Goal: Check status: Check status

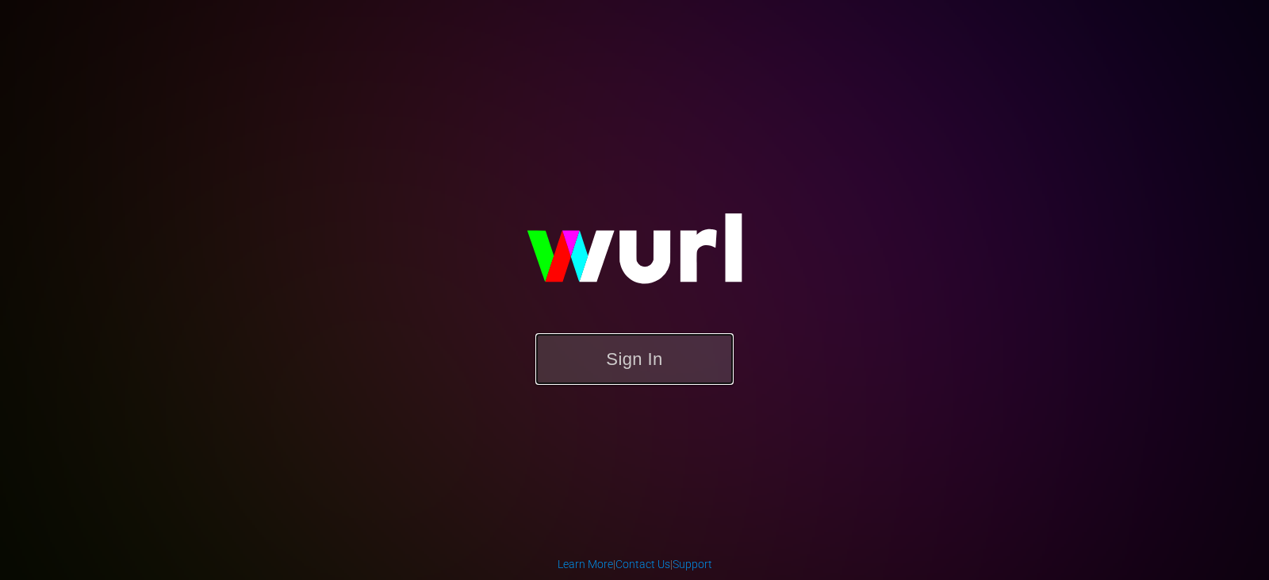
click at [656, 382] on button "Sign In" at bounding box center [634, 359] width 198 height 52
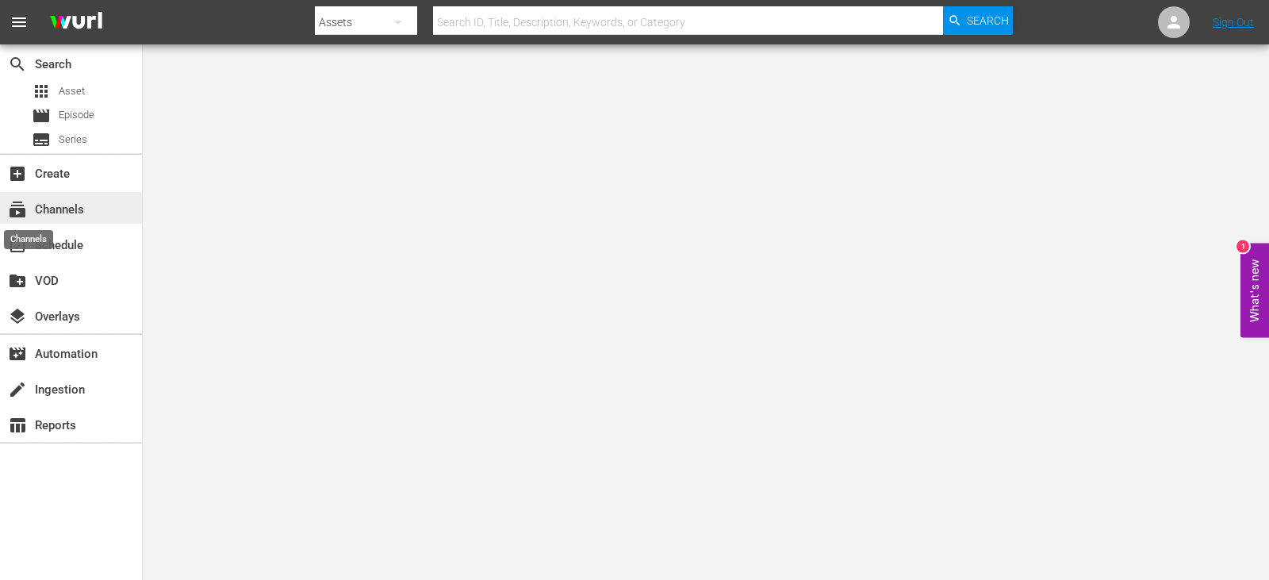
click at [25, 205] on span "subscriptions" at bounding box center [17, 209] width 19 height 19
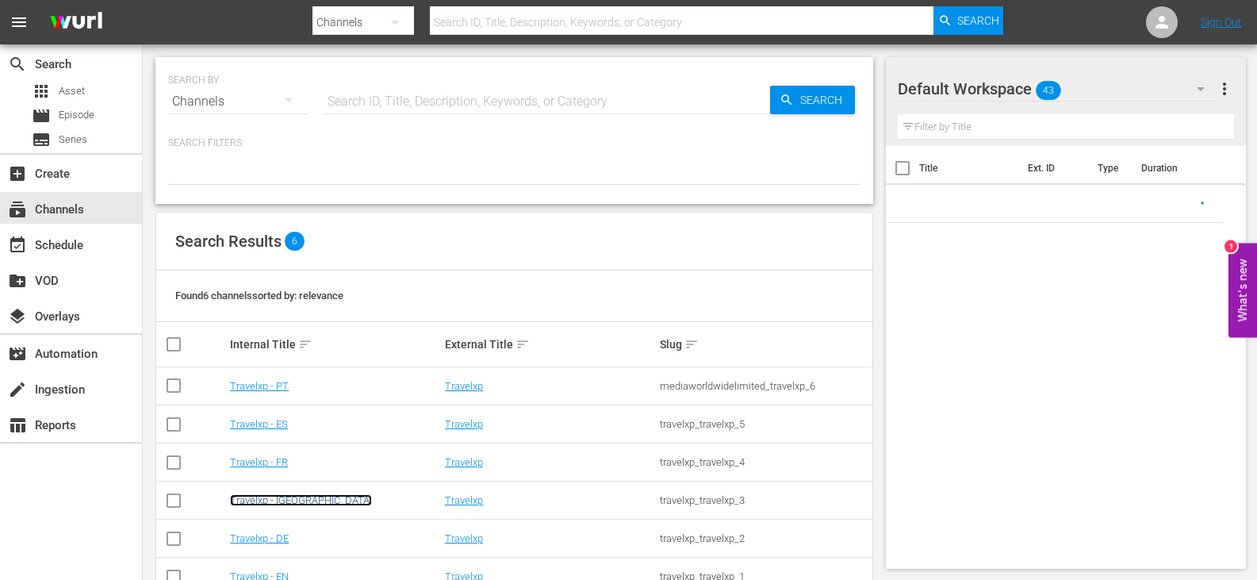
click at [267, 499] on link "Travelxp - [GEOGRAPHIC_DATA]" at bounding box center [301, 500] width 142 height 12
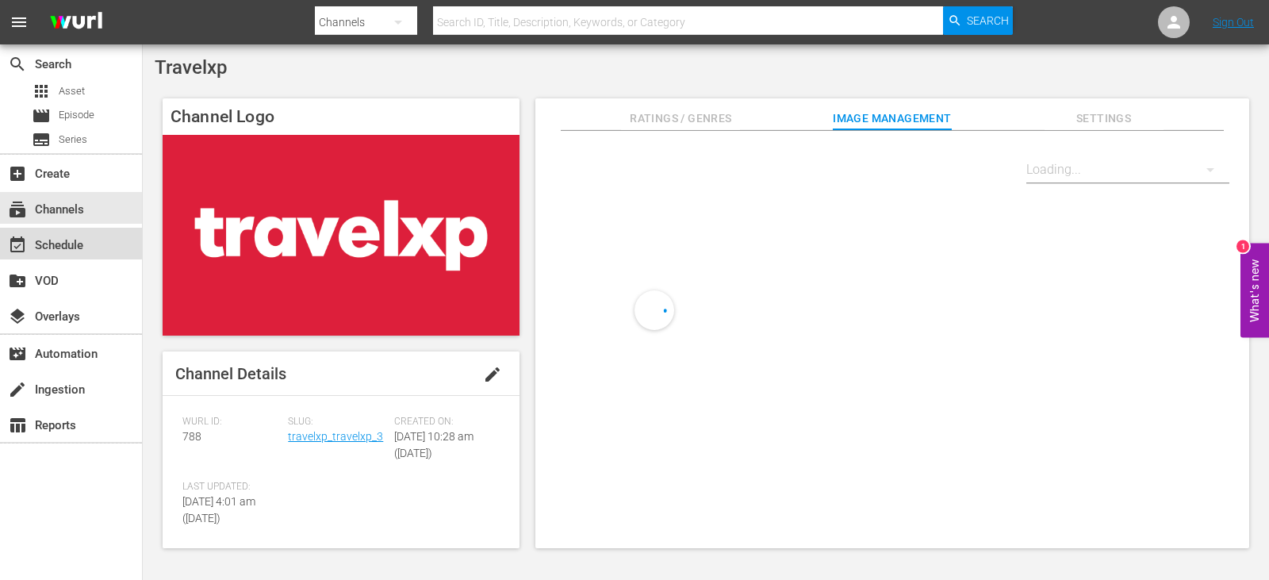
click at [57, 242] on div "event_available Schedule" at bounding box center [44, 243] width 89 height 14
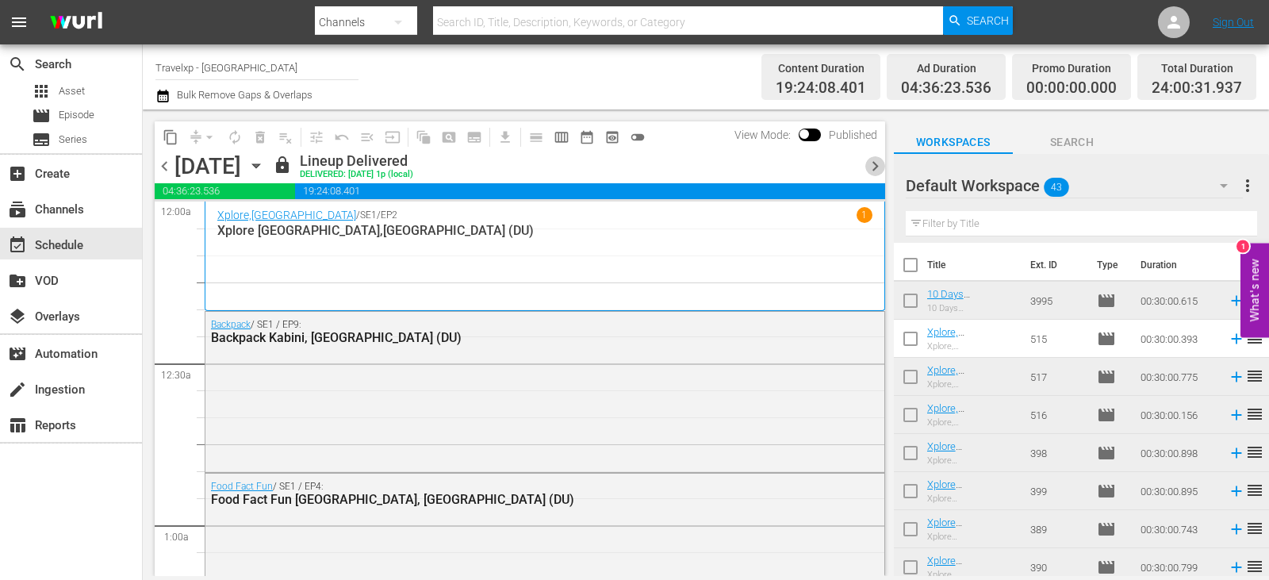
click at [879, 164] on span "chevron_right" at bounding box center [875, 166] width 20 height 20
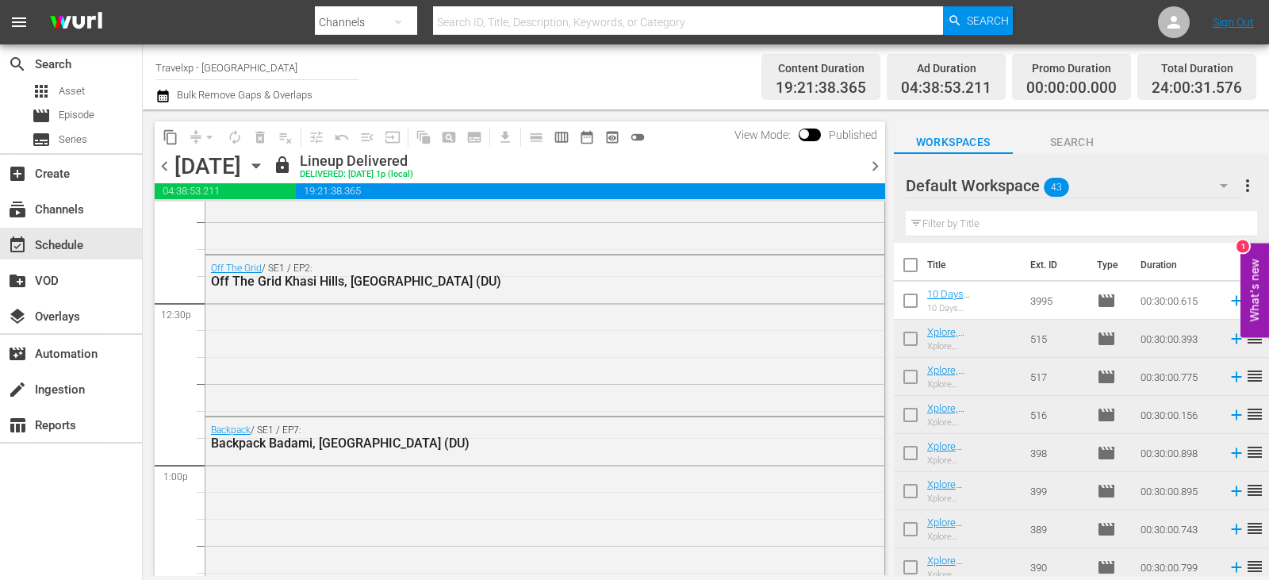
scroll to position [7508, 0]
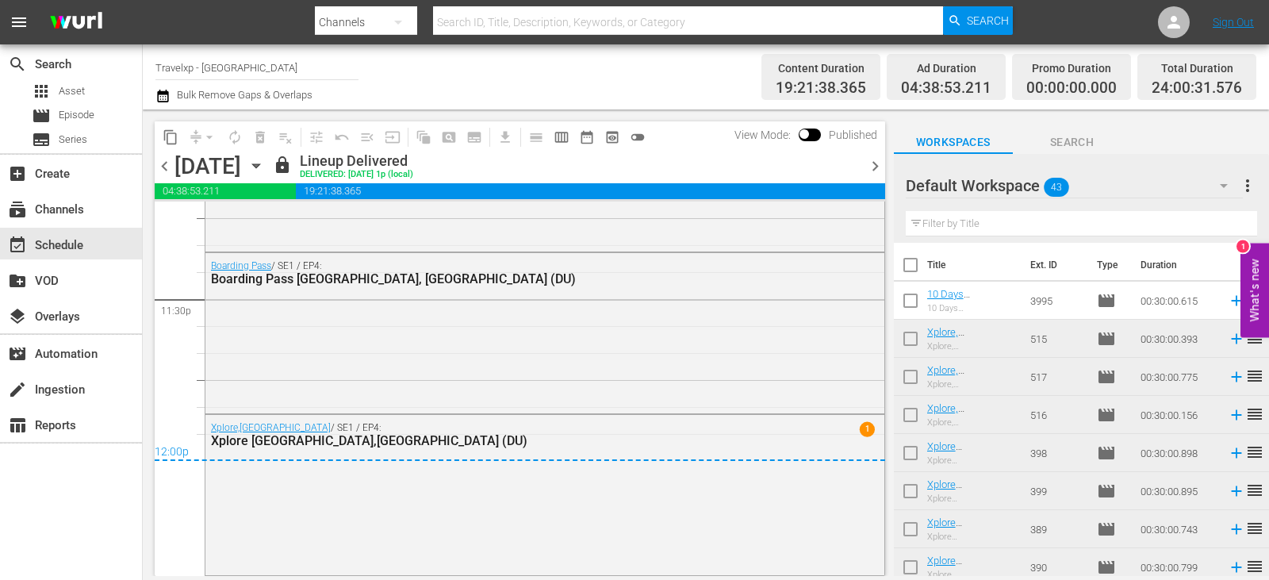
click at [878, 167] on span "chevron_right" at bounding box center [875, 166] width 20 height 20
